Goal: Transaction & Acquisition: Download file/media

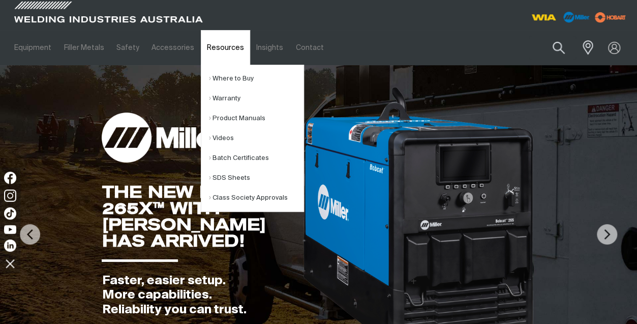
click at [214, 45] on link "Resources" at bounding box center [225, 47] width 49 height 35
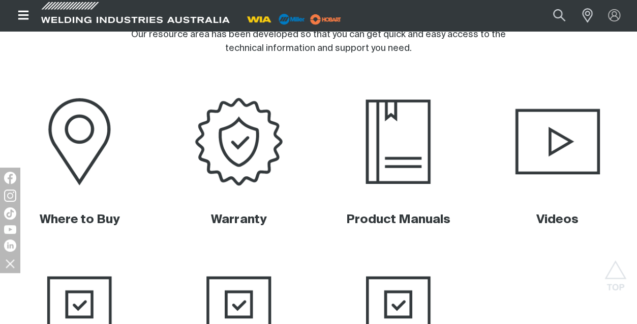
scroll to position [373, 0]
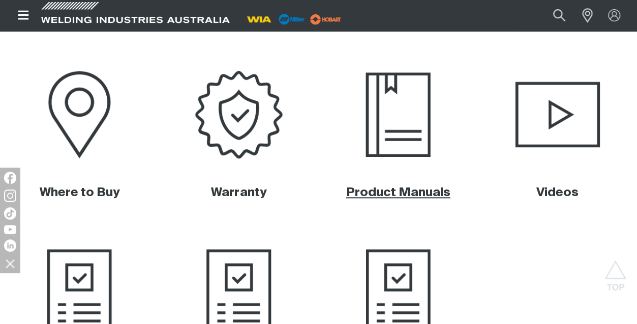
click at [412, 193] on link "Product Manuals" at bounding box center [398, 192] width 104 height 12
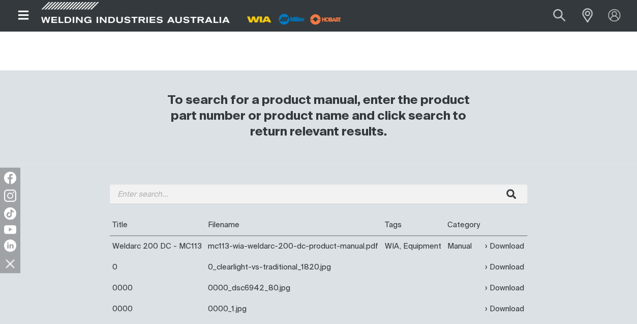
scroll to position [278, 0]
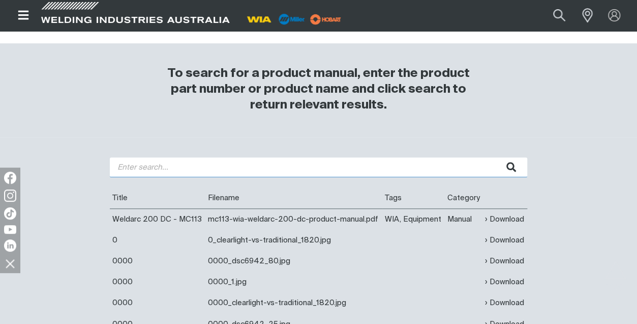
click at [127, 167] on input "search" at bounding box center [319, 167] width 418 height 20
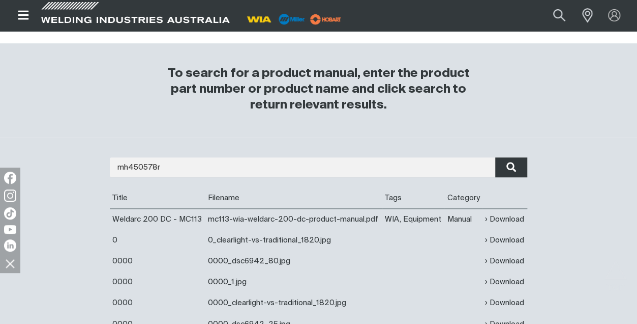
click at [510, 168] on icon "submit" at bounding box center [512, 166] width 10 height 13
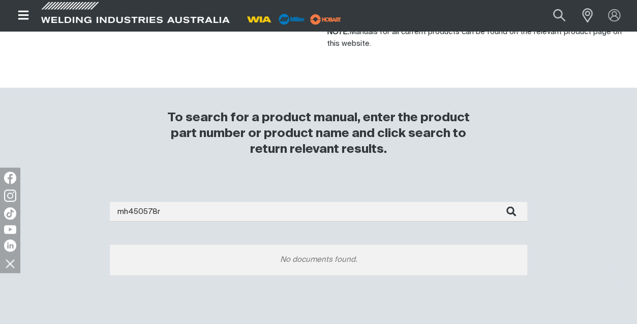
scroll to position [237, 0]
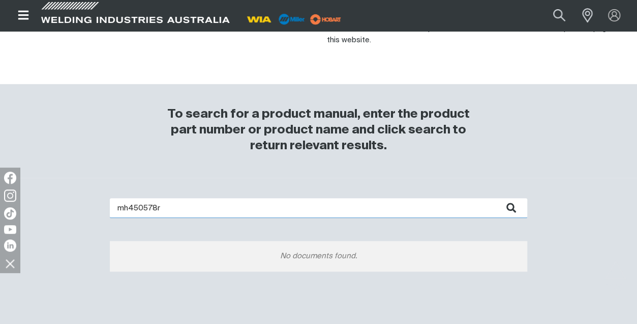
click at [171, 206] on input "mh450578r" at bounding box center [319, 208] width 418 height 20
type input "m"
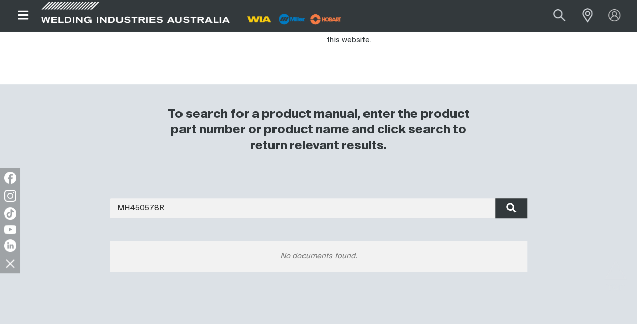
click at [514, 206] on icon "submit" at bounding box center [512, 208] width 10 height 10
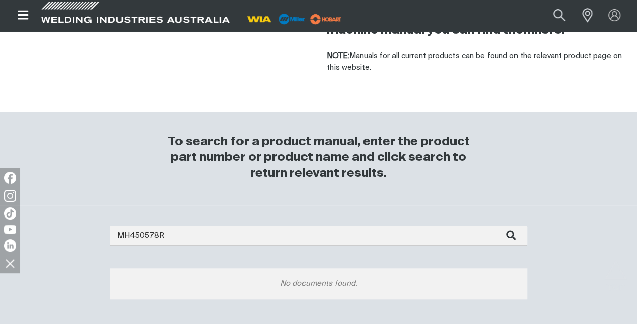
scroll to position [284, 0]
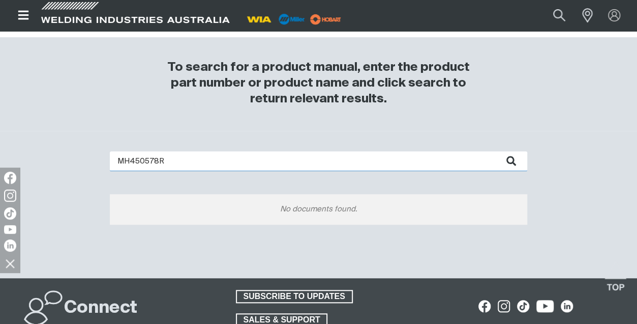
click at [168, 160] on input "MH450578R" at bounding box center [319, 161] width 418 height 20
type input "M"
click at [148, 160] on input "BOBCAT250" at bounding box center [319, 161] width 418 height 20
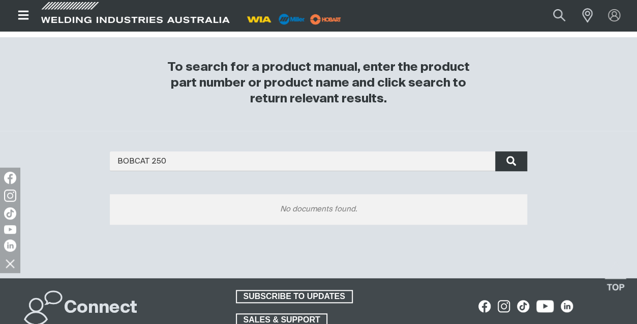
click at [508, 160] on icon "submit" at bounding box center [512, 160] width 10 height 13
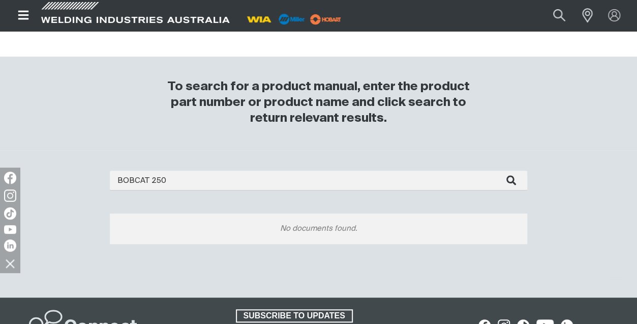
scroll to position [298, 0]
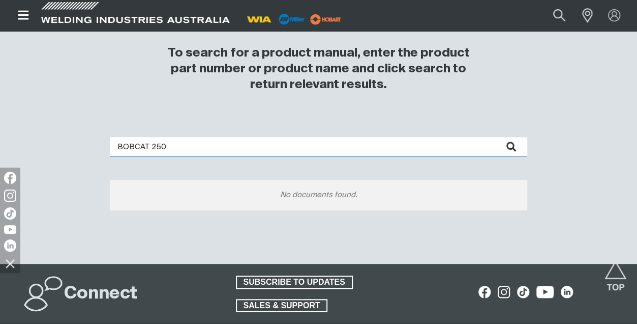
click at [166, 146] on input "BOBCAT 250" at bounding box center [319, 147] width 418 height 20
type input "B"
type input "mh450578r"
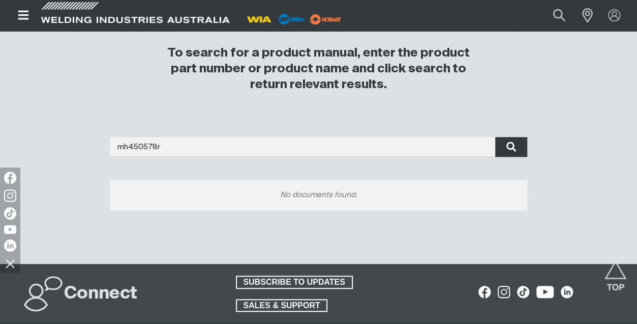
click at [512, 145] on icon "submit" at bounding box center [512, 146] width 10 height 13
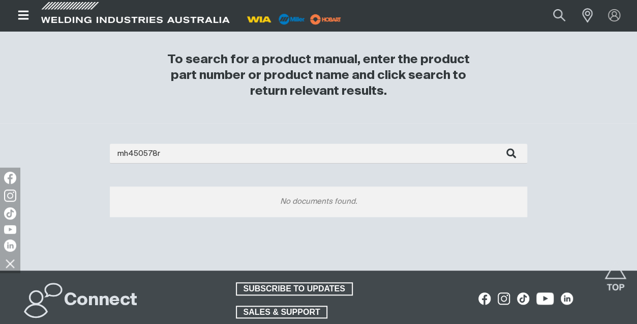
scroll to position [305, 0]
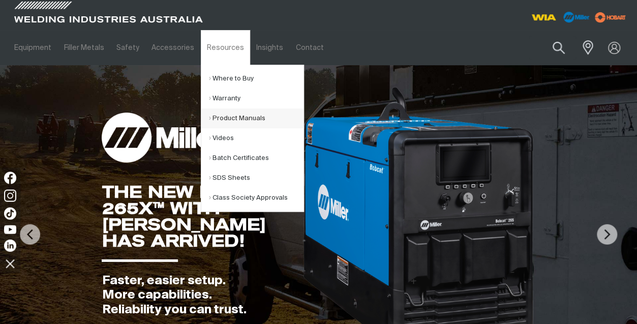
click at [220, 117] on link "Product Manuals" at bounding box center [256, 118] width 95 height 20
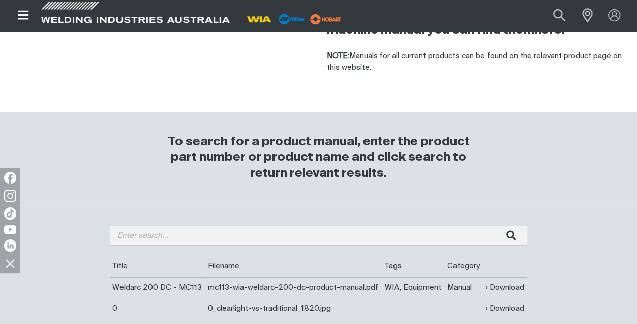
scroll to position [278, 0]
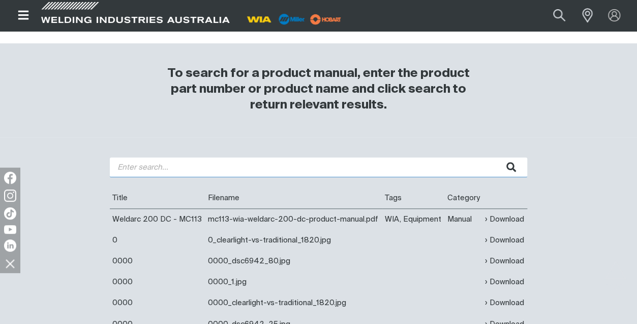
click at [130, 167] on input "search" at bounding box center [319, 167] width 418 height 20
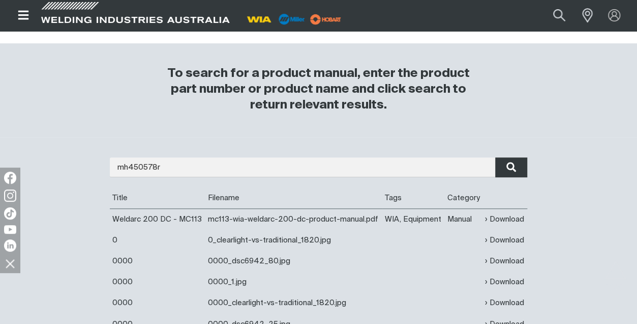
click at [510, 167] on icon "submit" at bounding box center [512, 166] width 10 height 13
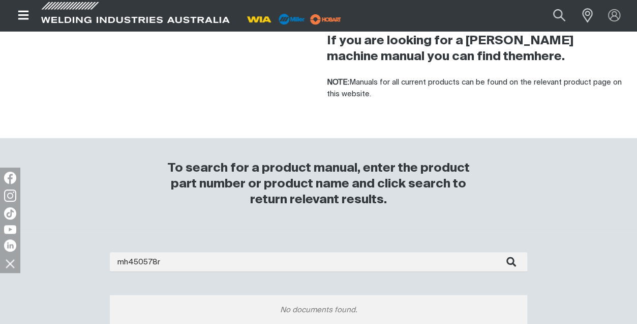
scroll to position [204, 0]
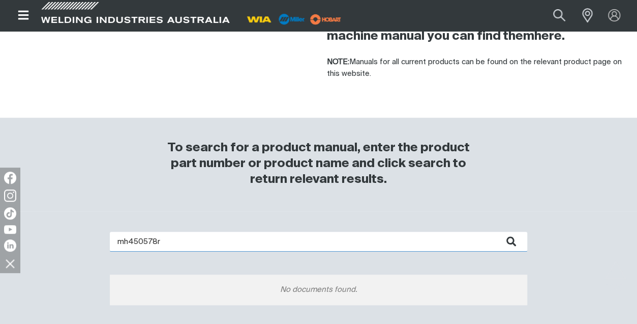
click at [160, 241] on input "mh450578r" at bounding box center [319, 241] width 418 height 20
type input "m"
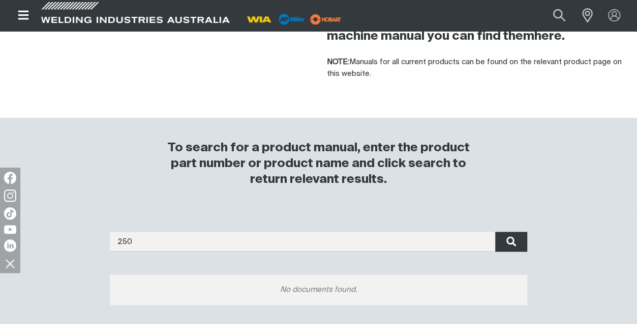
click at [511, 242] on icon "submit" at bounding box center [512, 241] width 10 height 13
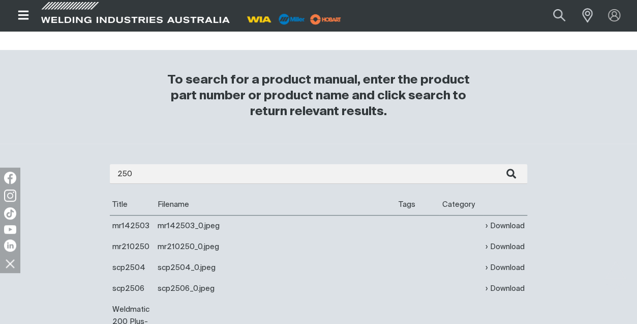
scroll to position [292, 0]
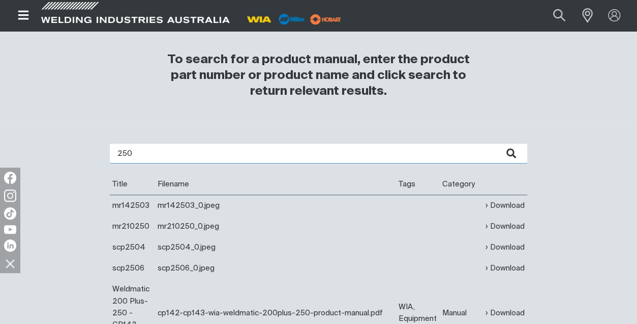
click at [137, 151] on input "250" at bounding box center [319, 153] width 418 height 20
click at [496, 143] on button "submit" at bounding box center [512, 153] width 32 height 20
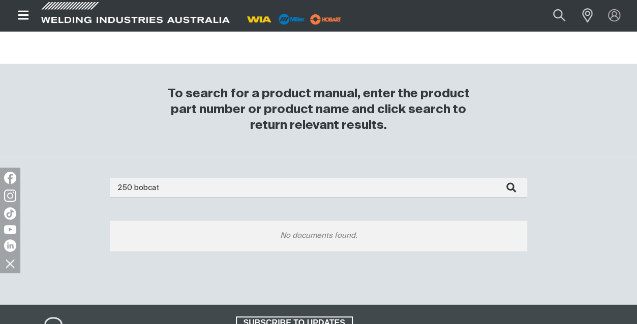
scroll to position [271, 0]
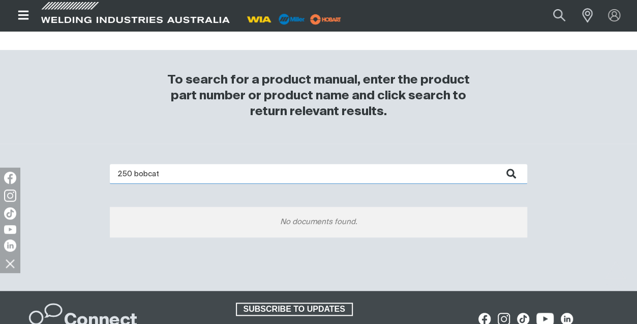
click at [162, 173] on input "250 bobcat" at bounding box center [319, 174] width 418 height 20
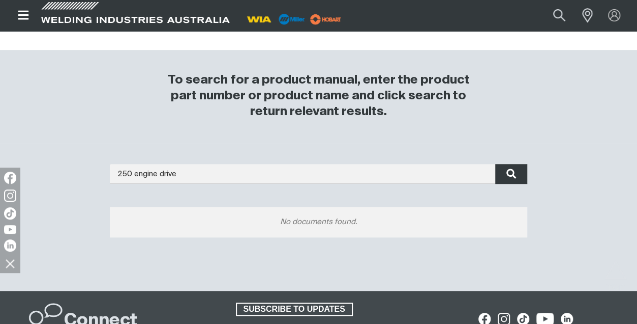
click at [510, 174] on icon "submit" at bounding box center [512, 173] width 10 height 13
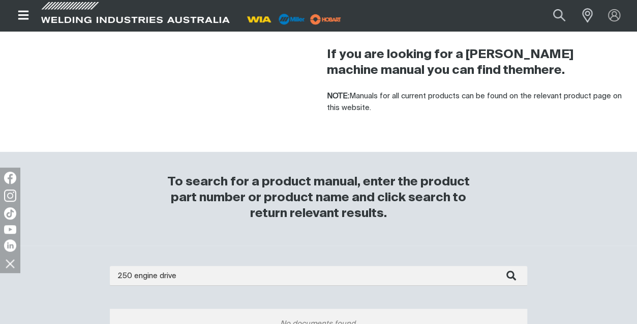
scroll to position [251, 0]
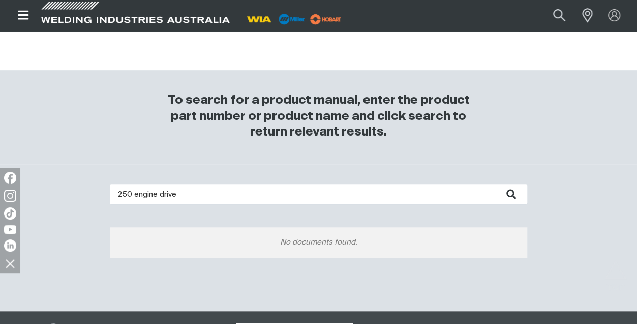
click at [176, 191] on input "250 engine drive" at bounding box center [319, 194] width 418 height 20
type input "250"
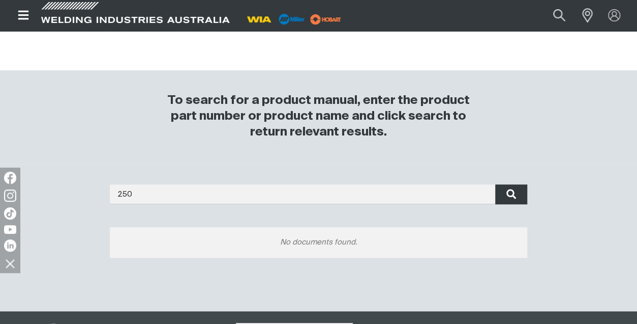
click at [505, 195] on button "submit" at bounding box center [512, 194] width 32 height 20
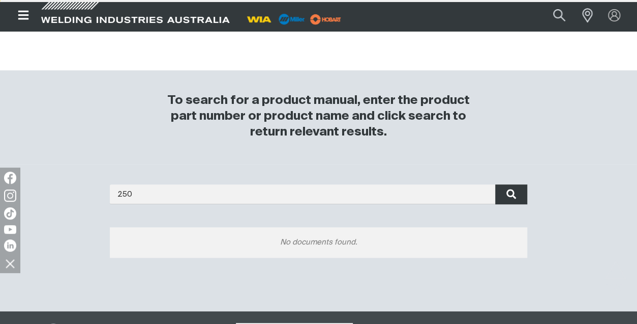
click at [514, 194] on icon "submit" at bounding box center [512, 194] width 10 height 10
click at [510, 195] on icon "submit" at bounding box center [512, 193] width 10 height 13
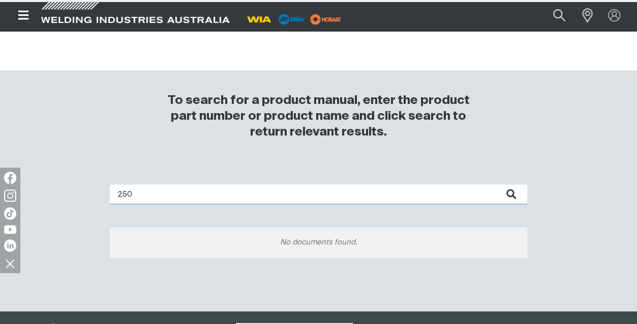
click at [119, 194] on input "250" at bounding box center [319, 194] width 418 height 20
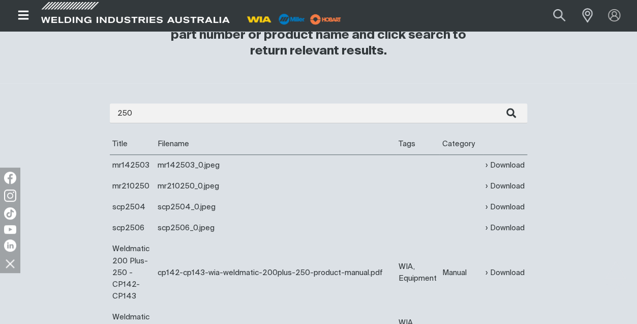
scroll to position [332, 0]
click at [505, 163] on link "Download" at bounding box center [505, 165] width 39 height 12
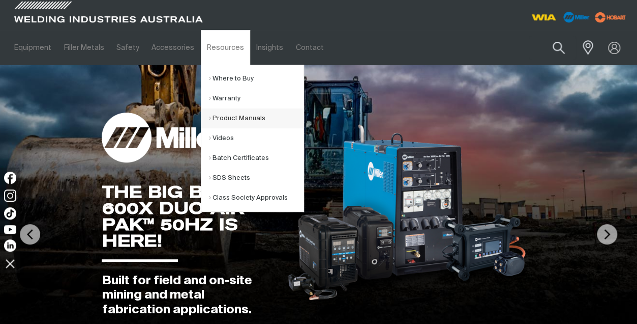
click at [223, 118] on link "Product Manuals" at bounding box center [256, 118] width 95 height 20
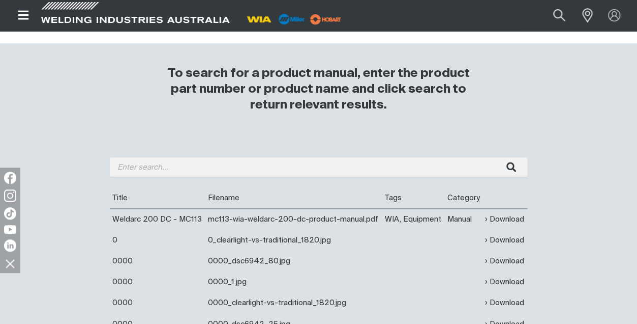
scroll to position [278, 0]
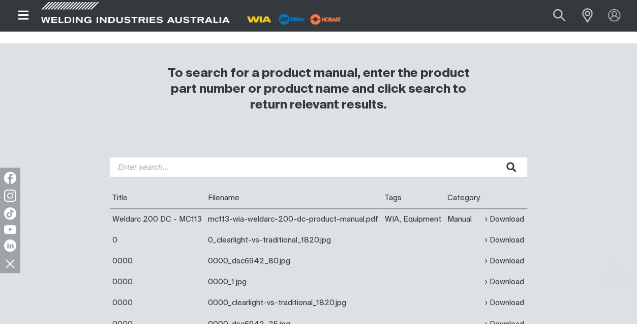
click at [118, 164] on input "search" at bounding box center [319, 167] width 418 height 20
type input "250"
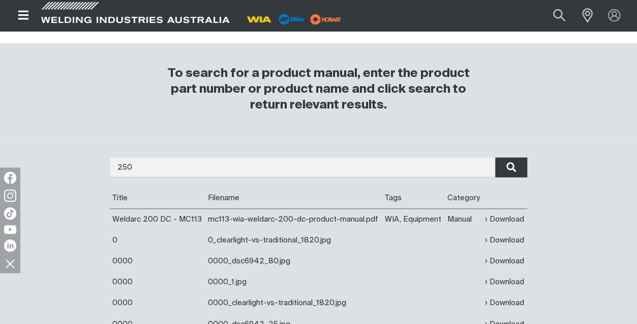
click at [511, 166] on icon "submit" at bounding box center [512, 166] width 10 height 13
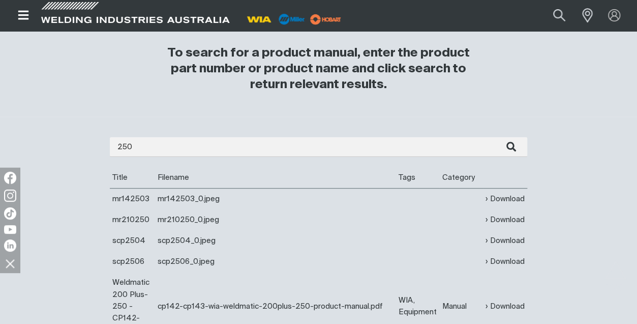
scroll to position [332, 0]
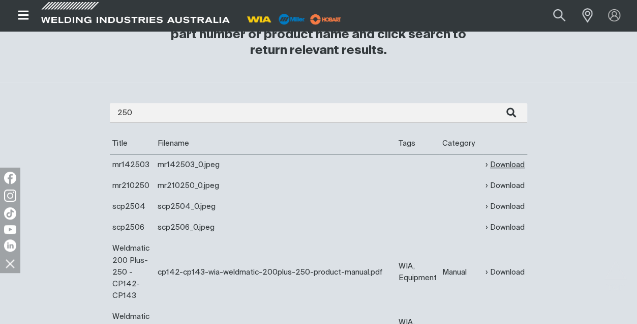
click at [502, 162] on link "Download" at bounding box center [505, 165] width 39 height 12
click at [509, 186] on link "Download" at bounding box center [505, 186] width 39 height 12
click at [498, 206] on link "Download" at bounding box center [505, 206] width 39 height 12
